Goal: Transaction & Acquisition: Purchase product/service

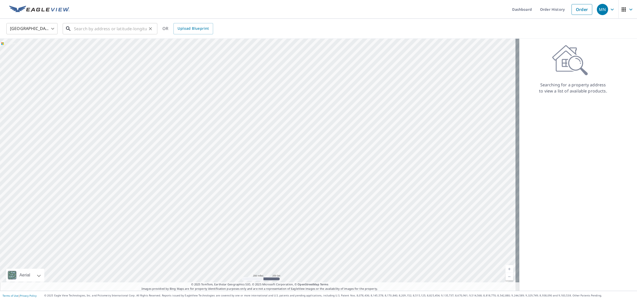
click at [127, 30] on input "text" at bounding box center [110, 28] width 73 height 14
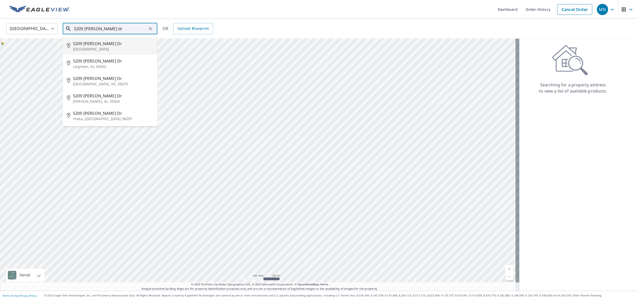
click at [97, 46] on span "5209 [PERSON_NAME] Dr" at bounding box center [113, 43] width 80 height 6
type input "[STREET_ADDRESS][PERSON_NAME]"
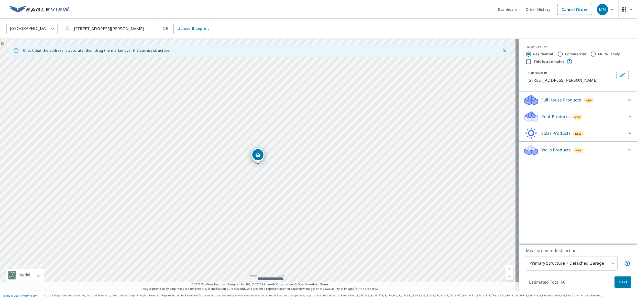
click at [506, 269] on link "Current Level 17, Zoom In" at bounding box center [510, 269] width 8 height 8
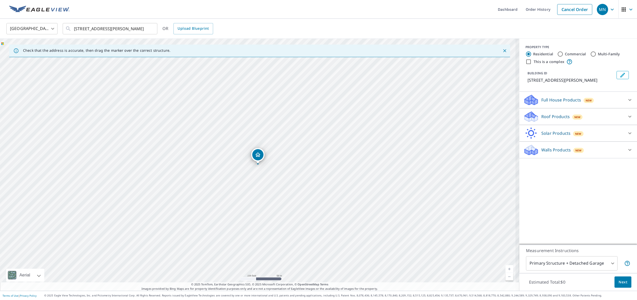
click at [506, 269] on link "Current Level 18, Zoom In" at bounding box center [510, 269] width 8 height 8
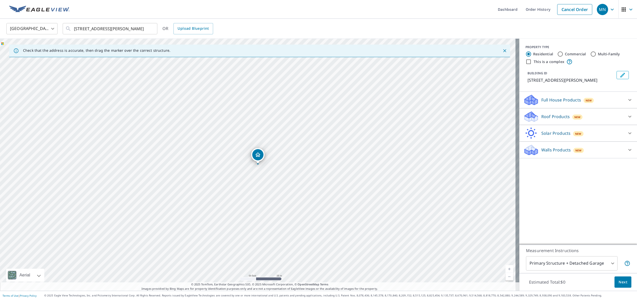
click at [506, 269] on link "Current Level 19, Zoom In" at bounding box center [510, 269] width 8 height 8
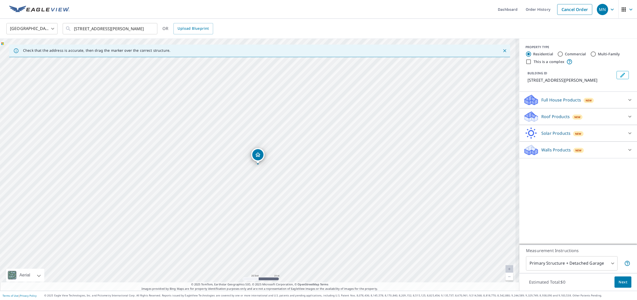
click at [506, 269] on link "Current Level 20, Zoom In Disabled" at bounding box center [510, 269] width 8 height 8
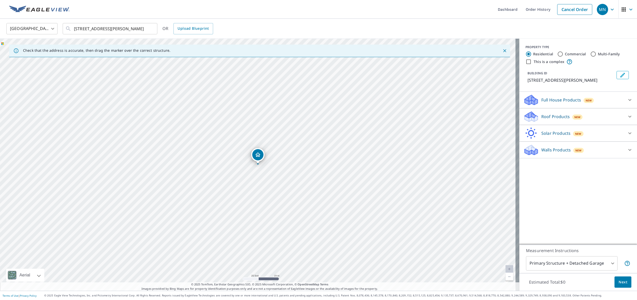
click at [627, 116] on icon at bounding box center [630, 116] width 6 height 6
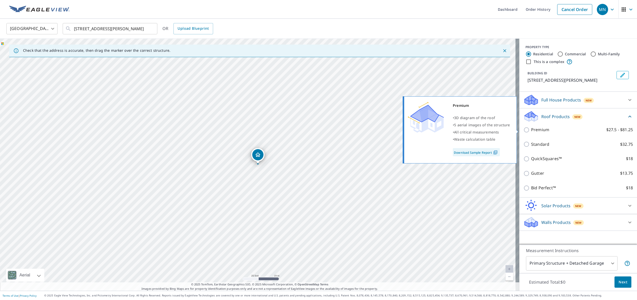
click at [526, 130] on input "Premium $27.5 - $81.25" at bounding box center [527, 130] width 8 height 6
checkbox input "true"
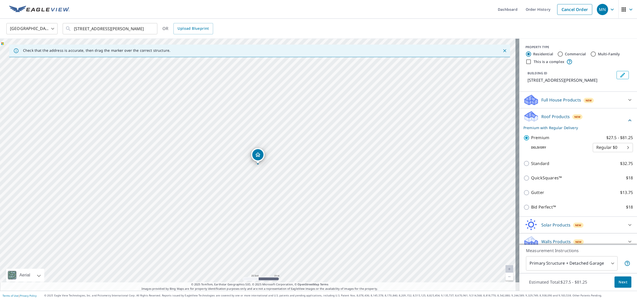
click at [622, 231] on div "Solar Products New Inform Essentials+ $63.25 Inform Advanced $79 TrueDesign for…" at bounding box center [578, 224] width 118 height 17
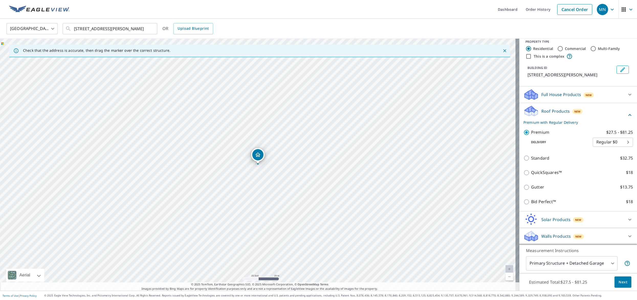
scroll to position [5, 0]
click at [619, 284] on span "Next" at bounding box center [623, 282] width 9 height 6
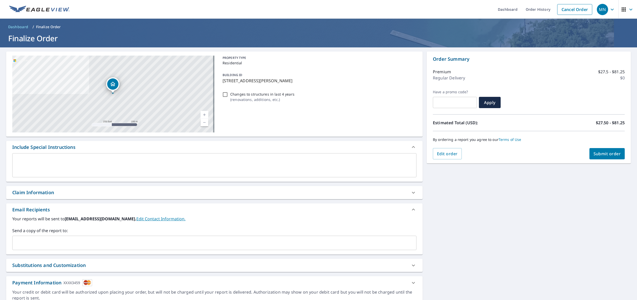
click at [602, 155] on span "Submit order" at bounding box center [607, 154] width 27 height 6
checkbox input "true"
